Goal: Transaction & Acquisition: Purchase product/service

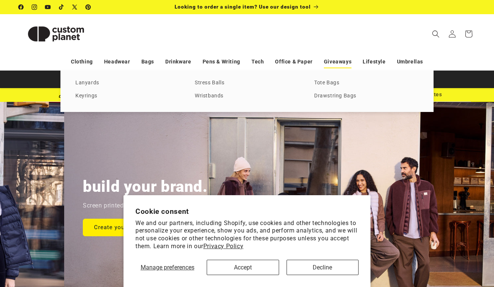
scroll to position [0, 494]
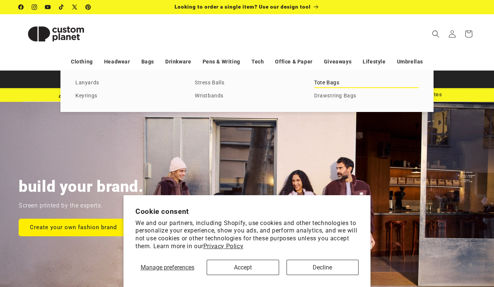
click at [331, 83] on link "Tote Bags" at bounding box center [366, 83] width 104 height 10
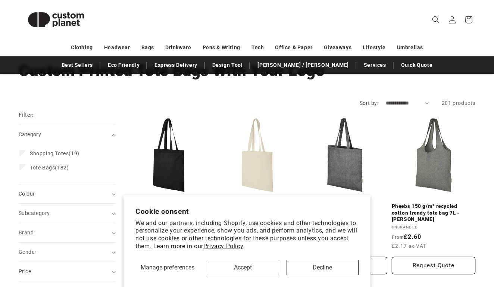
scroll to position [50, 0]
click at [260, 264] on button "Accept" at bounding box center [243, 267] width 72 height 15
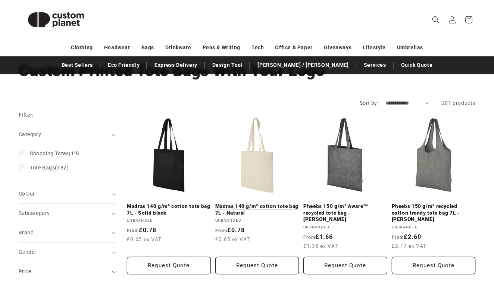
scroll to position [51, 0]
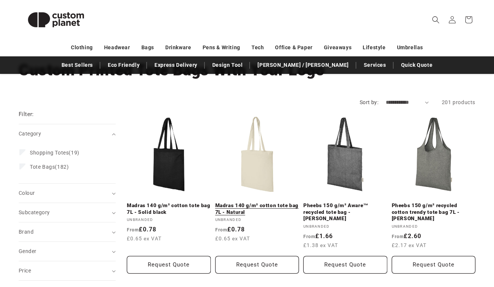
click at [251, 202] on link "Madras 140 g/m² cotton tote bag 7L - Natural" at bounding box center [257, 208] width 84 height 13
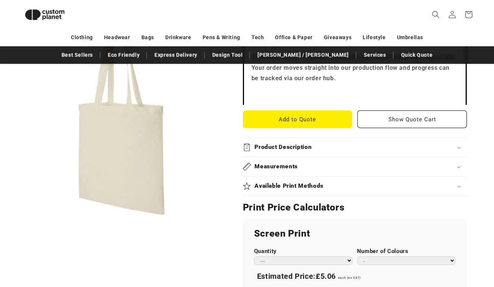
scroll to position [259, 0]
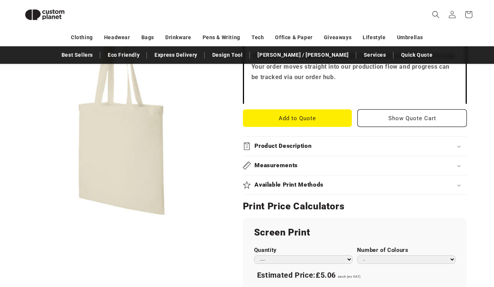
click at [264, 185] on h2 "Available Print Methods" at bounding box center [289, 185] width 69 height 8
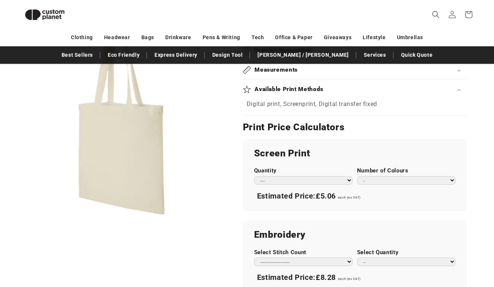
scroll to position [354, 0]
click at [244, 186] on div "Screen Print Quantity *** *** *** **** **** **** ***** ***** Number of Colours …" at bounding box center [355, 175] width 224 height 72
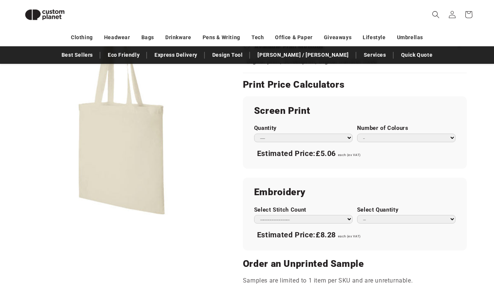
scroll to position [414, 0]
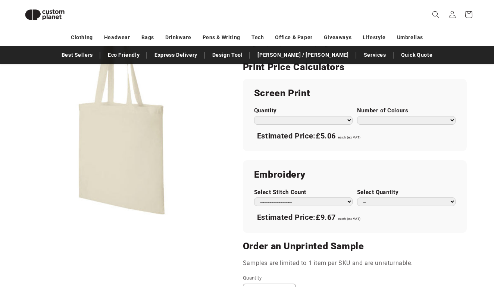
select select "*"
select select "**"
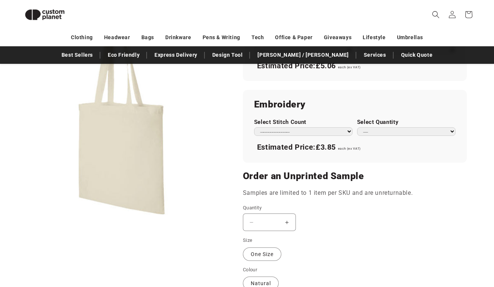
scroll to position [484, 0]
click at [316, 204] on label "Quantity ( 0 in cart)" at bounding box center [325, 207] width 164 height 7
click at [279, 213] on input "*" at bounding box center [269, 222] width 19 height 18
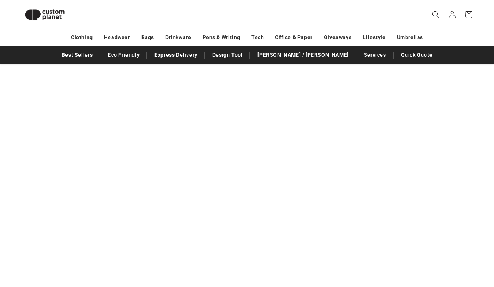
scroll to position [559, 0]
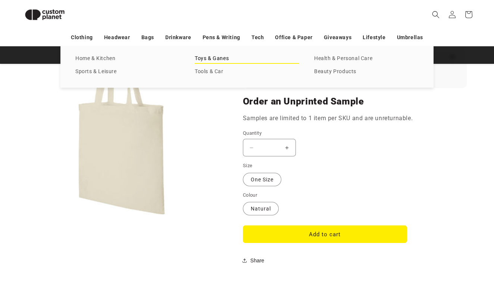
click at [222, 57] on link "Toys & Ganes" at bounding box center [247, 59] width 104 height 10
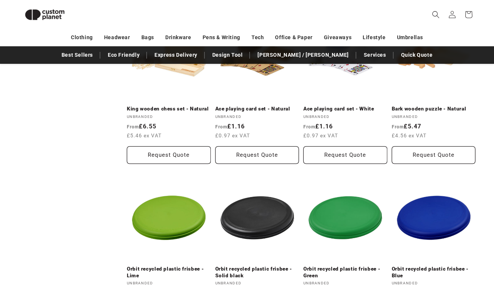
scroll to position [482, 0]
